Goal: Task Accomplishment & Management: Use online tool/utility

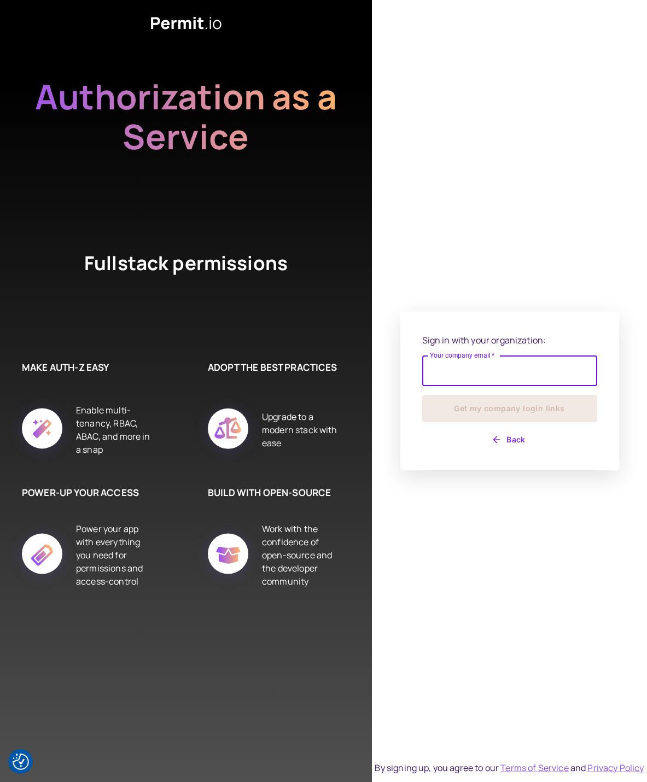
click at [480, 384] on input "Your company email   *" at bounding box center [509, 371] width 175 height 31
type input "**********"
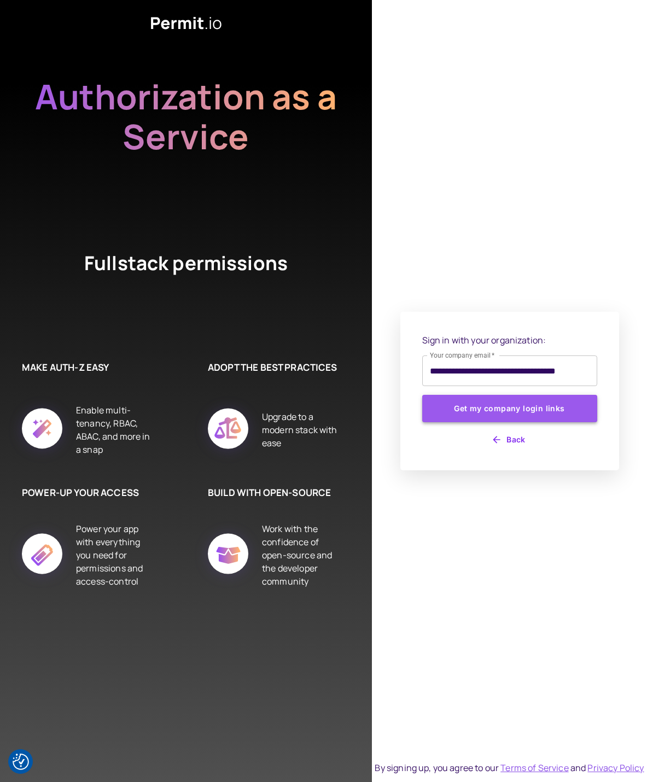
click at [486, 403] on button "Get my company login links" at bounding box center [509, 408] width 175 height 27
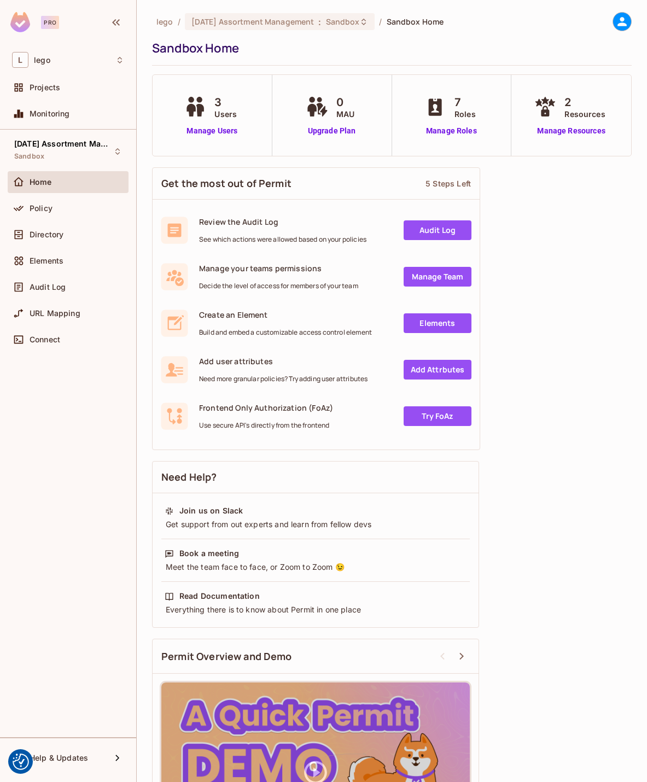
click at [90, 444] on div "05.09.01 Assortment Management Sandbox Home Policy Directory Elements Audit Log…" at bounding box center [68, 434] width 136 height 608
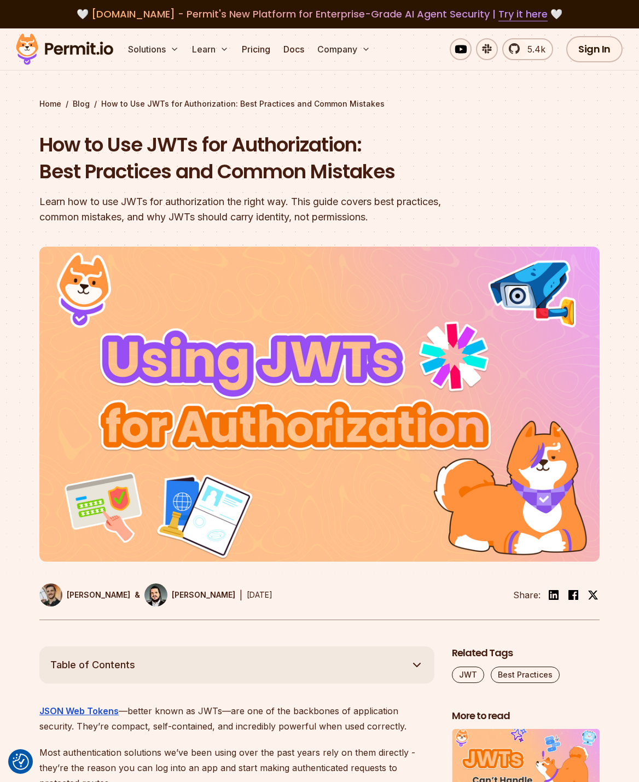
click at [603, 116] on section "Home / Blog / How to Use JWTs for Authorization: Best Practices and Common Mist…" at bounding box center [319, 337] width 639 height 618
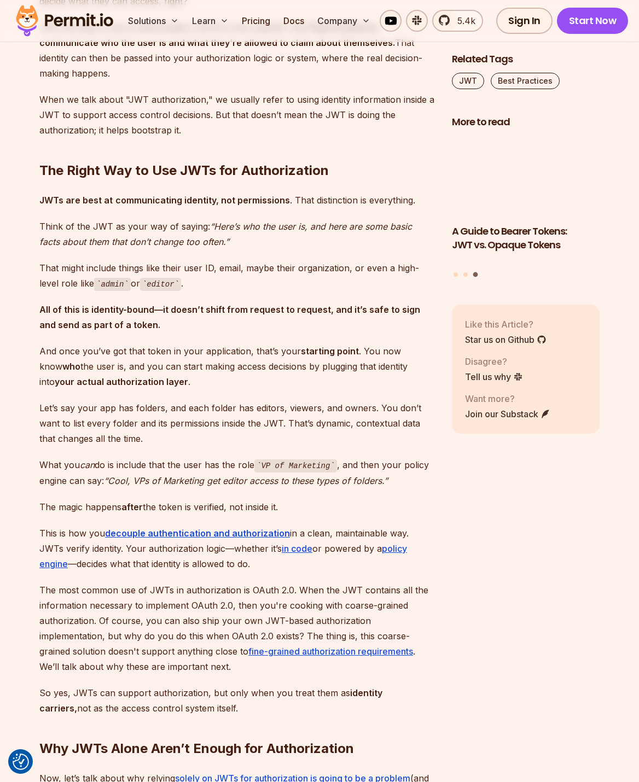
scroll to position [1368, 0]
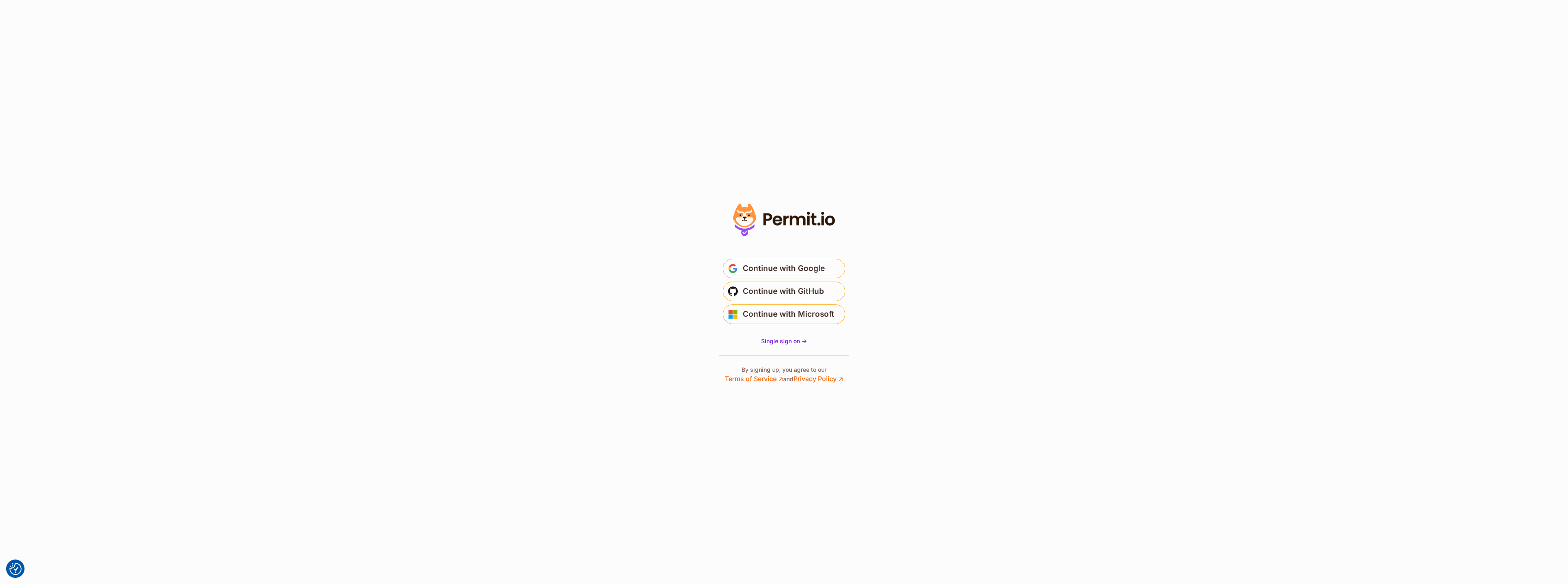
click at [802, 336] on div at bounding box center [784, 292] width 163 height 183
click at [800, 338] on link "Single sign on ->" at bounding box center [784, 341] width 46 height 8
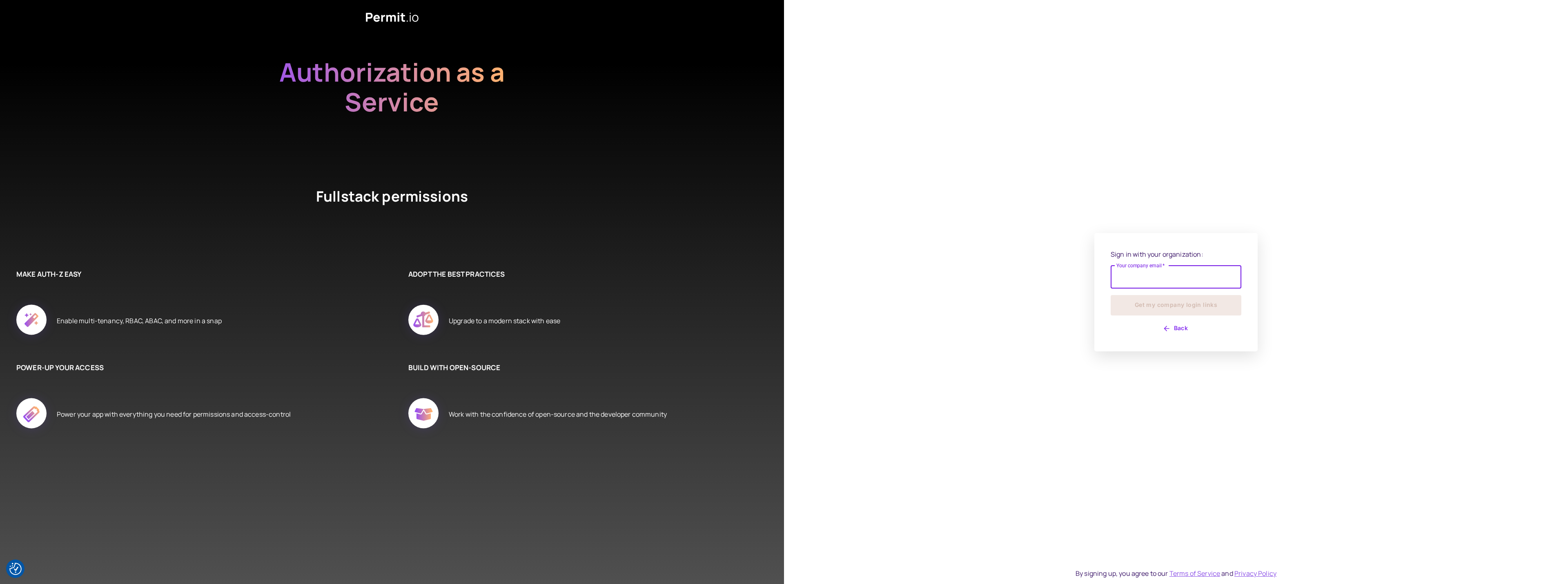
click at [1146, 278] on input "Your company email   *" at bounding box center [1175, 277] width 131 height 23
type input "**********"
click at [1145, 318] on div "**********" at bounding box center [1175, 292] width 131 height 86
click at [1142, 307] on button "Get my company login links" at bounding box center [1175, 305] width 131 height 20
click at [1143, 273] on input "Your company email   *" at bounding box center [1175, 268] width 131 height 23
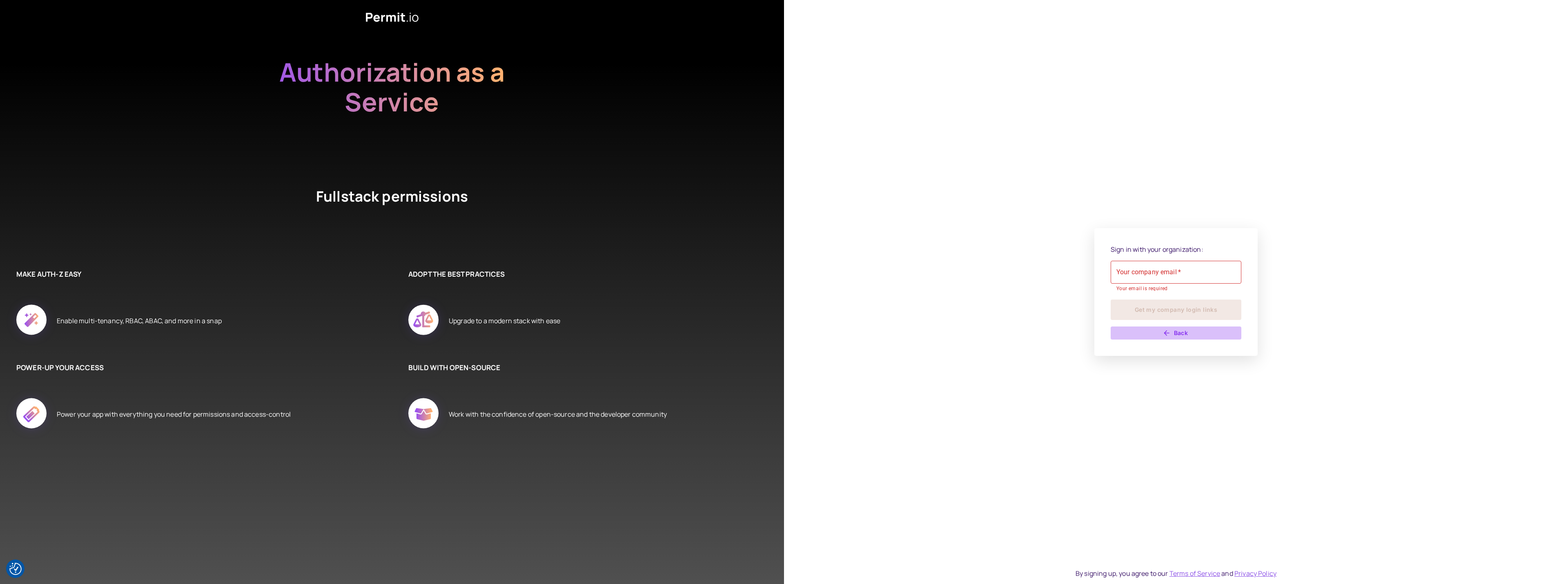
drag, startPoint x: 1181, startPoint y: 337, endPoint x: 1186, endPoint y: 337, distance: 5.0
click at [1186, 337] on button "Back" at bounding box center [1175, 333] width 131 height 13
click at [1184, 328] on button "Back" at bounding box center [1175, 329] width 131 height 13
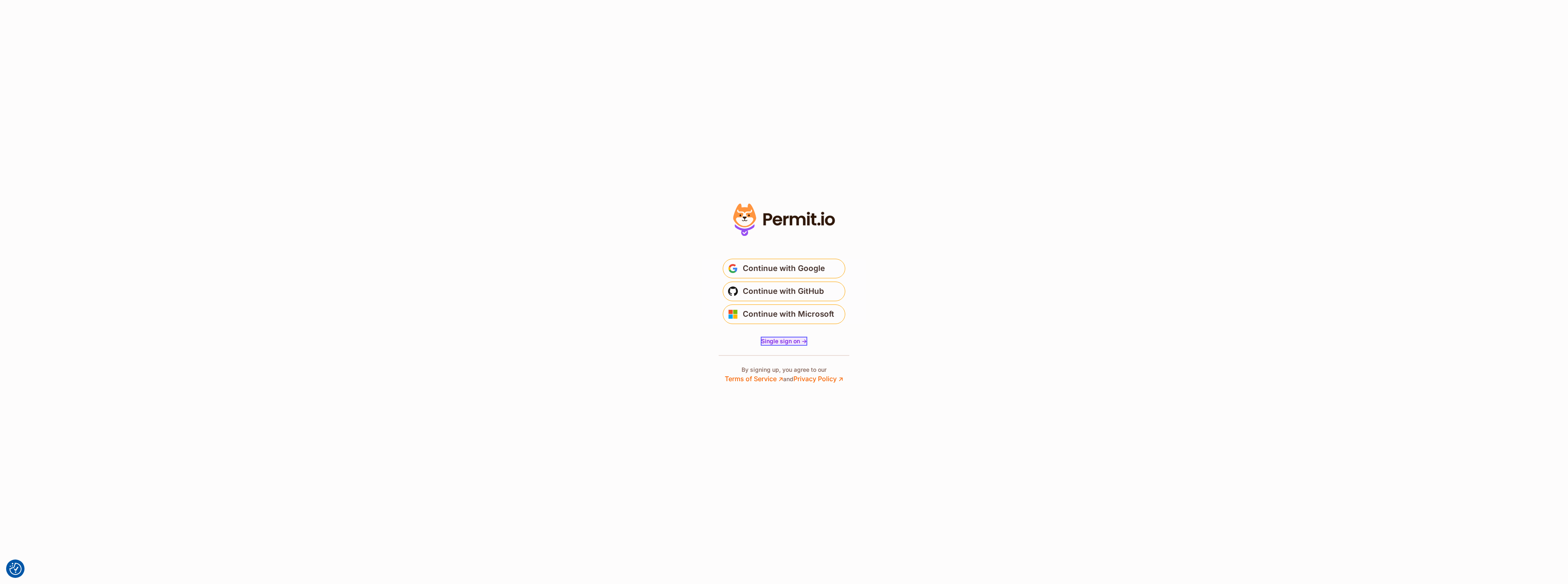
click at [786, 339] on span "Single sign on ->" at bounding box center [784, 340] width 46 height 7
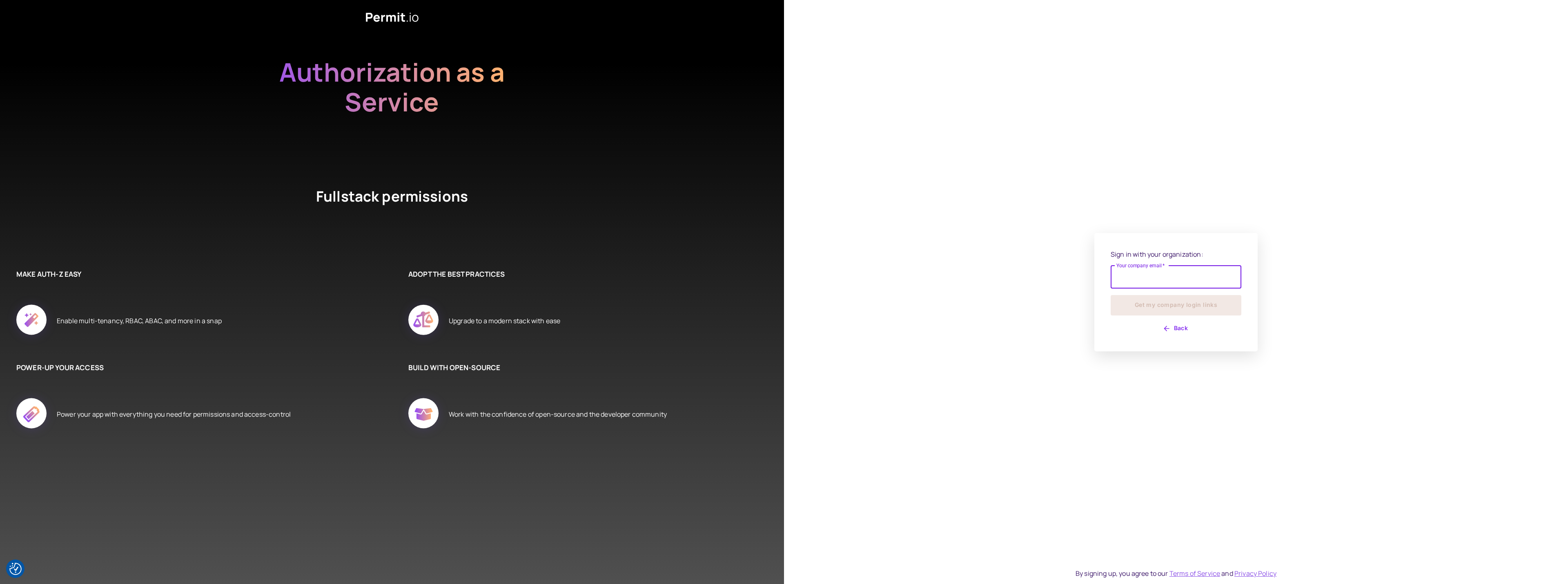
click at [1140, 275] on input "Your company email   *" at bounding box center [1175, 277] width 131 height 23
type input "**********"
click at [1157, 305] on button "Get my company login links" at bounding box center [1175, 305] width 131 height 20
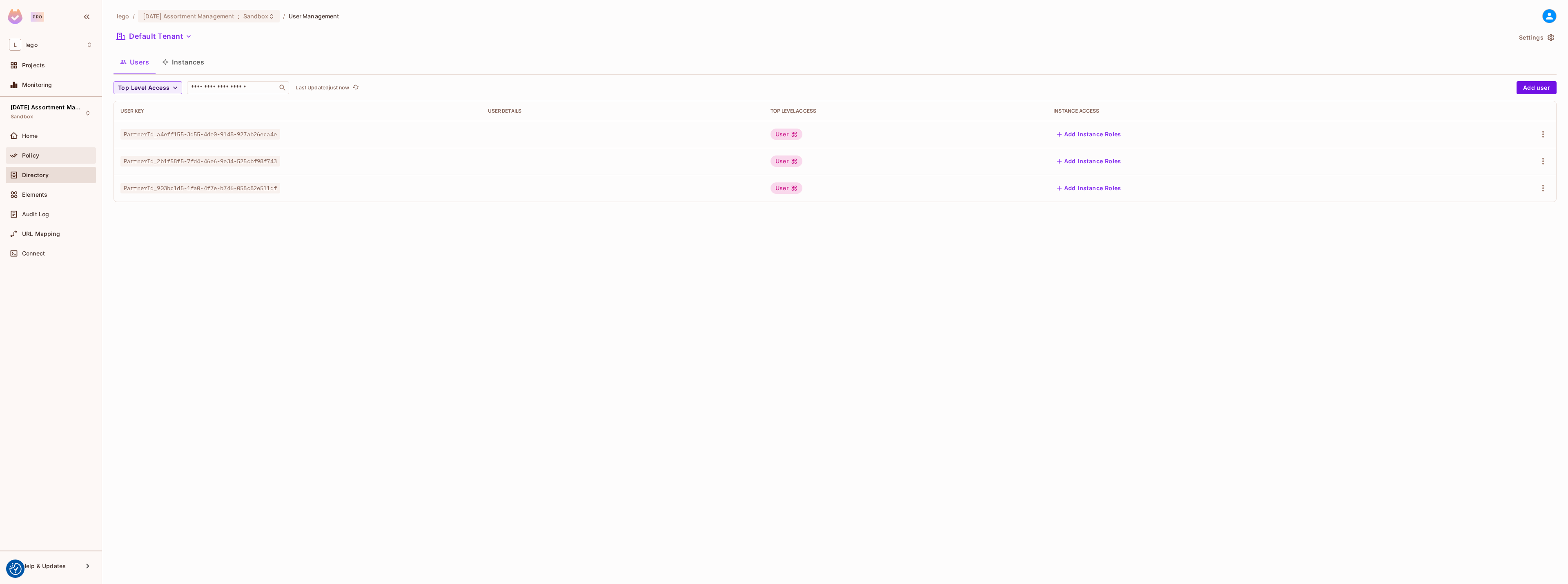
click at [45, 150] on div "Policy" at bounding box center [51, 156] width 90 height 16
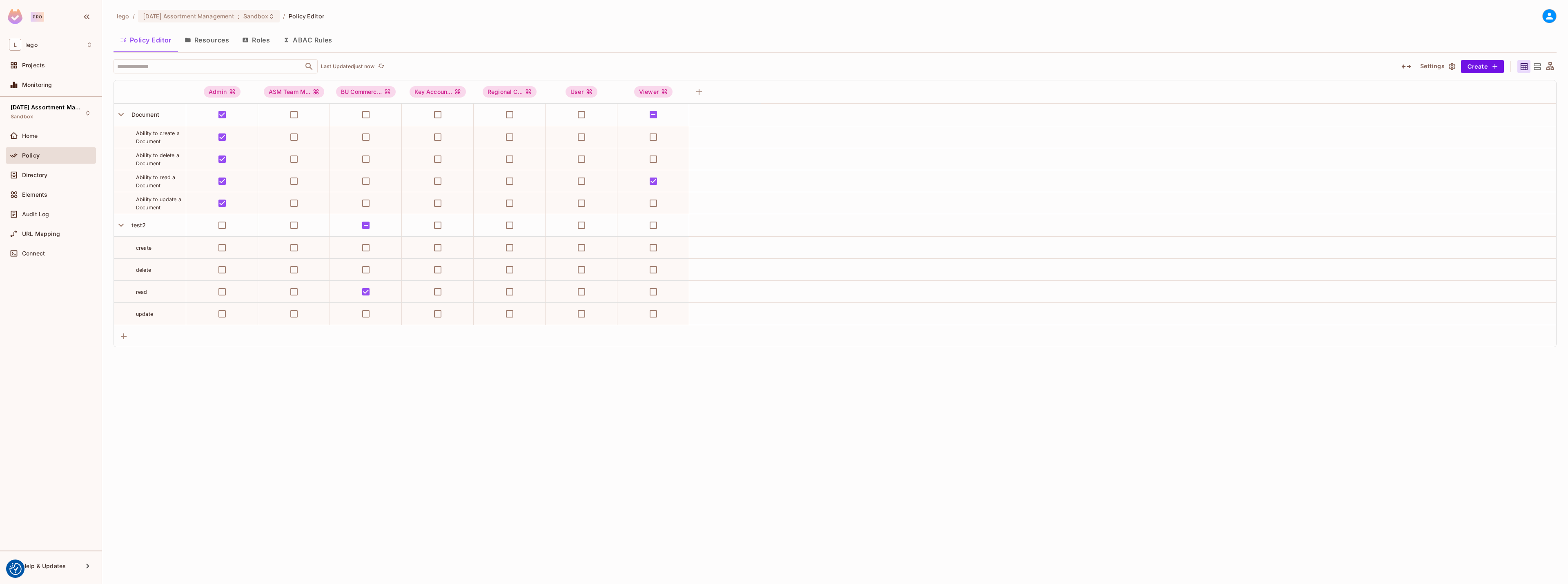
click at [438, 418] on div "lego / [DATE] Assortment Management : Sandbox / Policy Editor Policy Editor Res…" at bounding box center [835, 292] width 1466 height 584
click at [843, 472] on div "lego / [DATE] Assortment Management : Sandbox / Policy Editor Policy Editor Res…" at bounding box center [835, 292] width 1466 height 584
click at [1443, 445] on div "lego / [DATE] Assortment Management : Sandbox / Policy Editor Policy Editor Res…" at bounding box center [835, 292] width 1466 height 584
click at [327, 37] on button "ABAC Rules" at bounding box center [307, 40] width 63 height 20
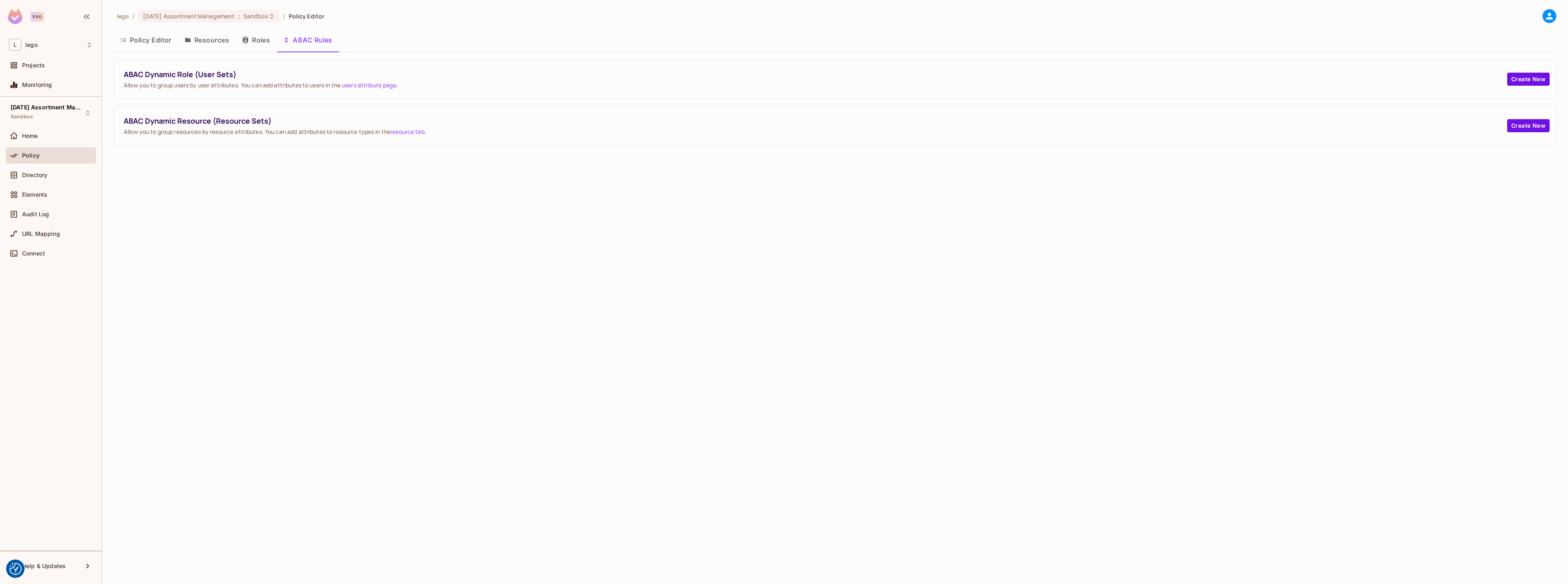
click at [141, 40] on button "Policy Editor" at bounding box center [146, 40] width 64 height 20
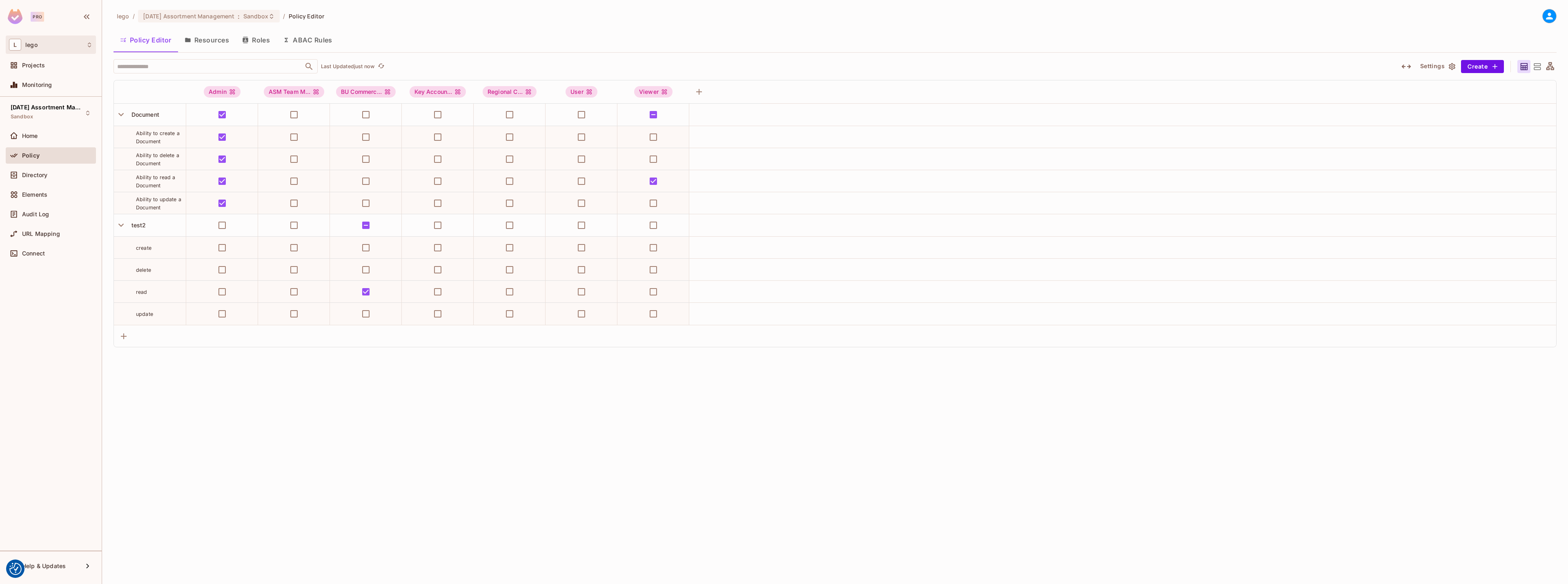
click at [63, 40] on div "L lego" at bounding box center [51, 45] width 84 height 12
click at [54, 138] on div at bounding box center [784, 292] width 1568 height 584
click at [54, 137] on div "Home" at bounding box center [57, 136] width 71 height 7
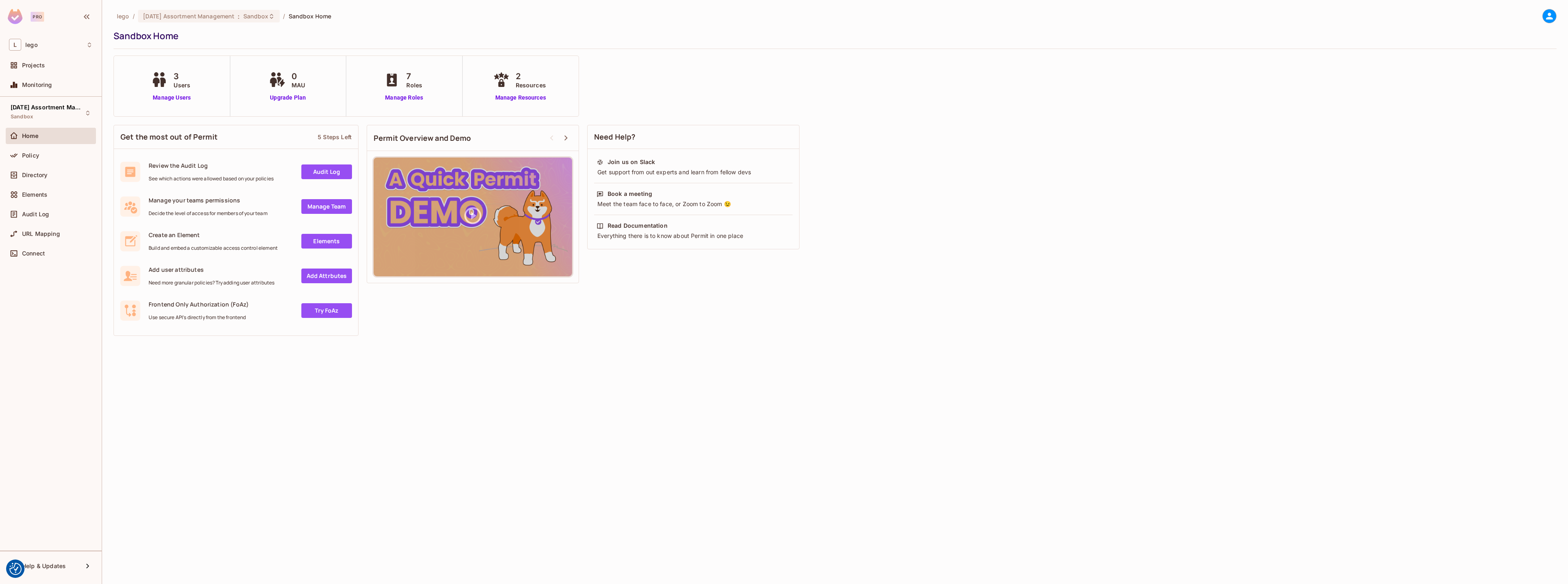
click at [622, 404] on div "lego / [DATE] Assortment Management : Sandbox / Sandbox Home Sandbox Home 3 Use…" at bounding box center [835, 292] width 1466 height 584
click at [1166, 250] on div "Get the most out of Permit 5 Steps Left Review the Audit Log See which actions …" at bounding box center [834, 230] width 1443 height 219
drag, startPoint x: 373, startPoint y: 27, endPoint x: 522, endPoint y: 419, distance: 419.4
click at [522, 419] on div "lego / [DATE] Assortment Management : Sandbox / Sandbox Home Sandbox Home 3 Use…" at bounding box center [835, 292] width 1466 height 584
click at [69, 152] on div "Policy" at bounding box center [57, 155] width 71 height 7
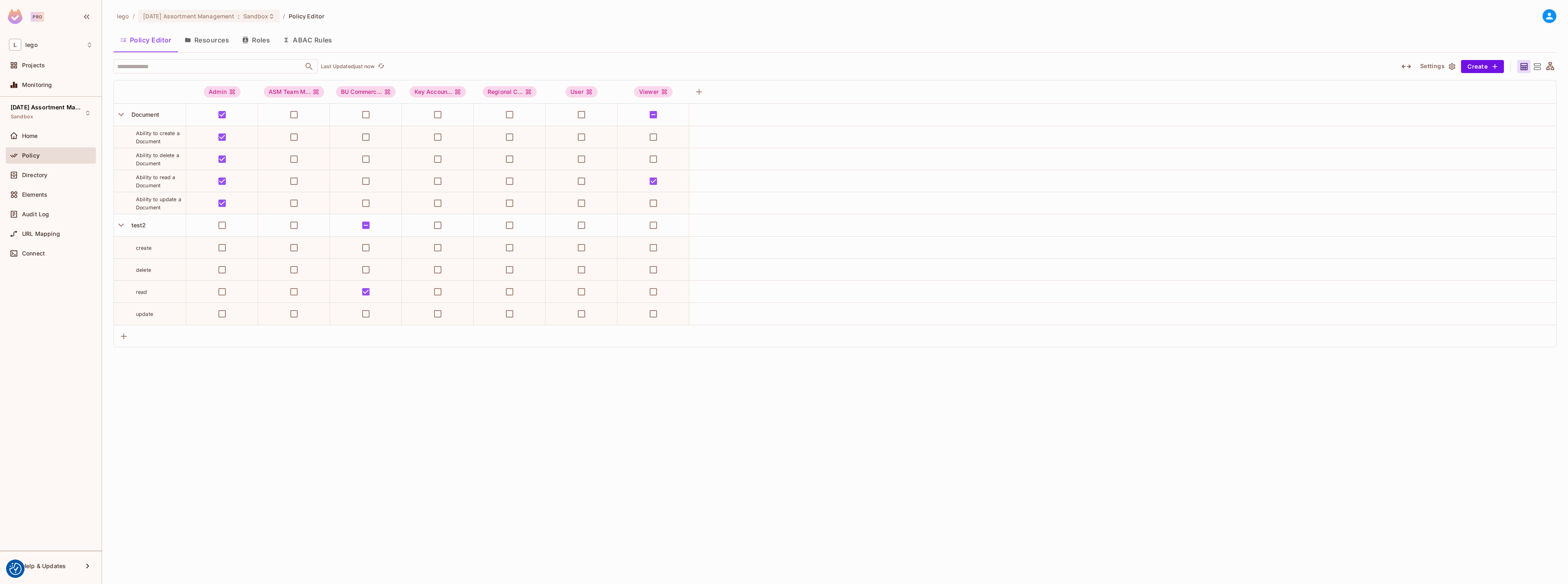
click at [553, 519] on div "lego / [DATE] Assortment Management : Sandbox / Policy Editor Policy Editor Res…" at bounding box center [835, 292] width 1466 height 584
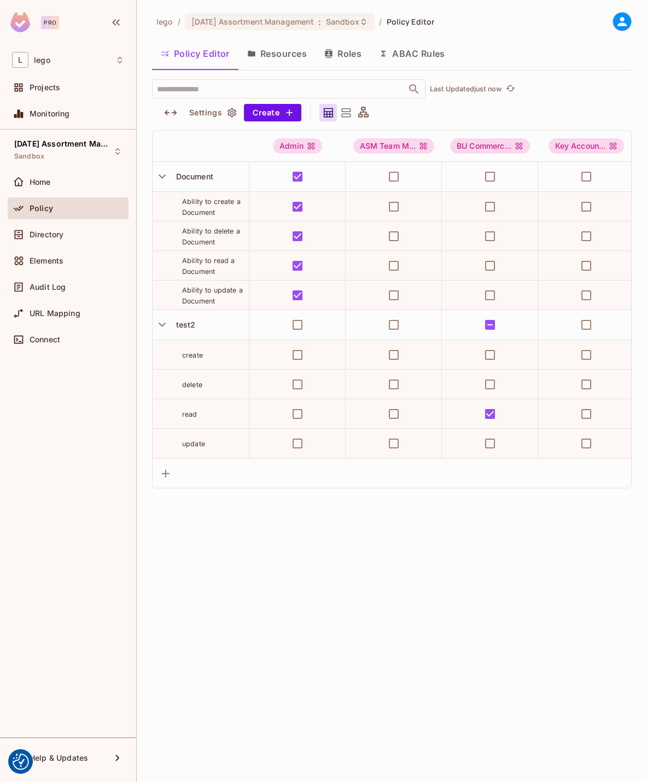
click at [352, 562] on div "lego / [DATE] Assortment Management : Sandbox / Policy Editor Policy Editor Res…" at bounding box center [392, 391] width 510 height 782
